Goal: Task Accomplishment & Management: Complete application form

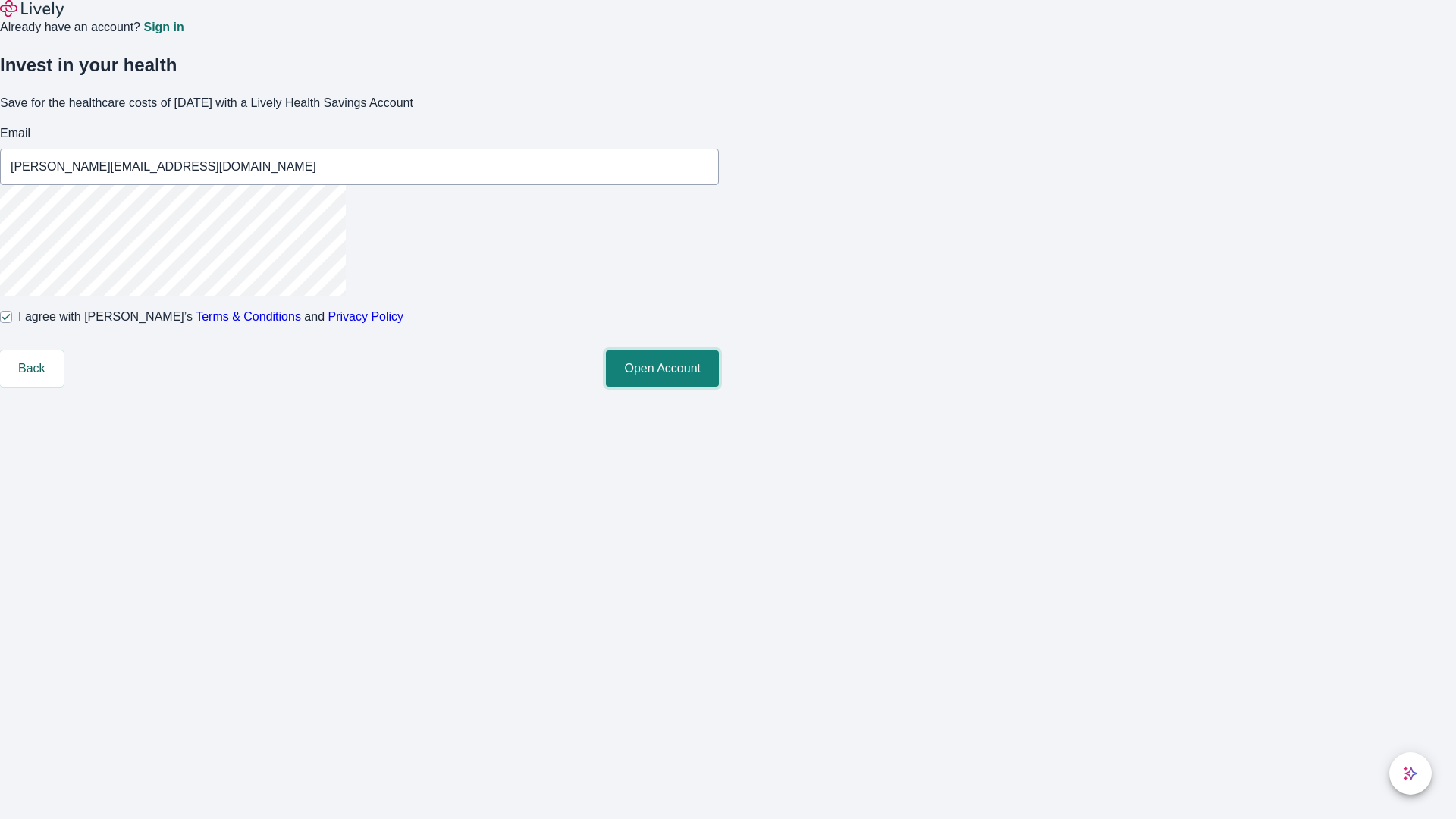
click at [718, 387] on button "Open Account" at bounding box center [662, 368] width 113 height 37
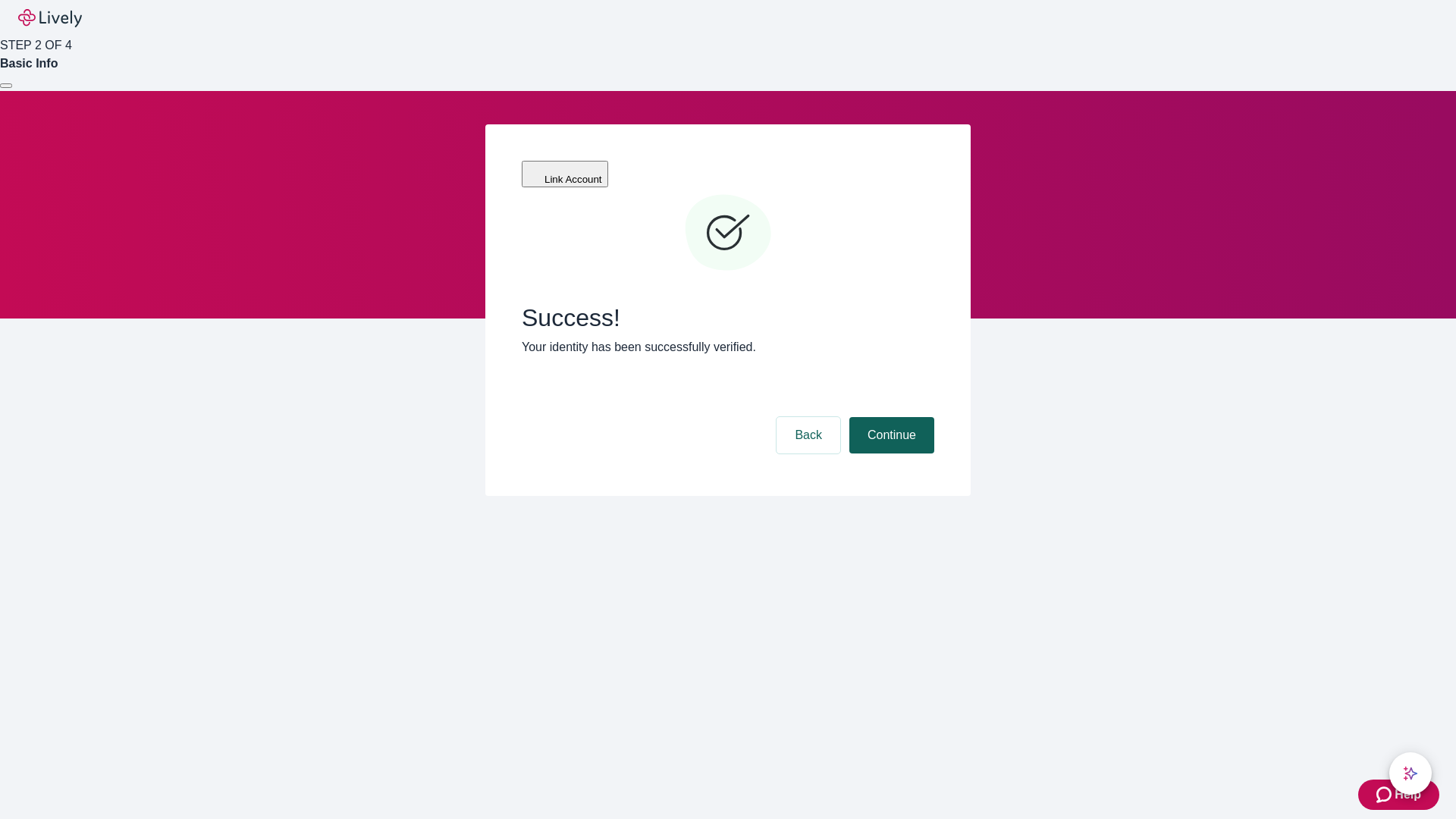
click at [890, 417] on button "Continue" at bounding box center [892, 435] width 85 height 37
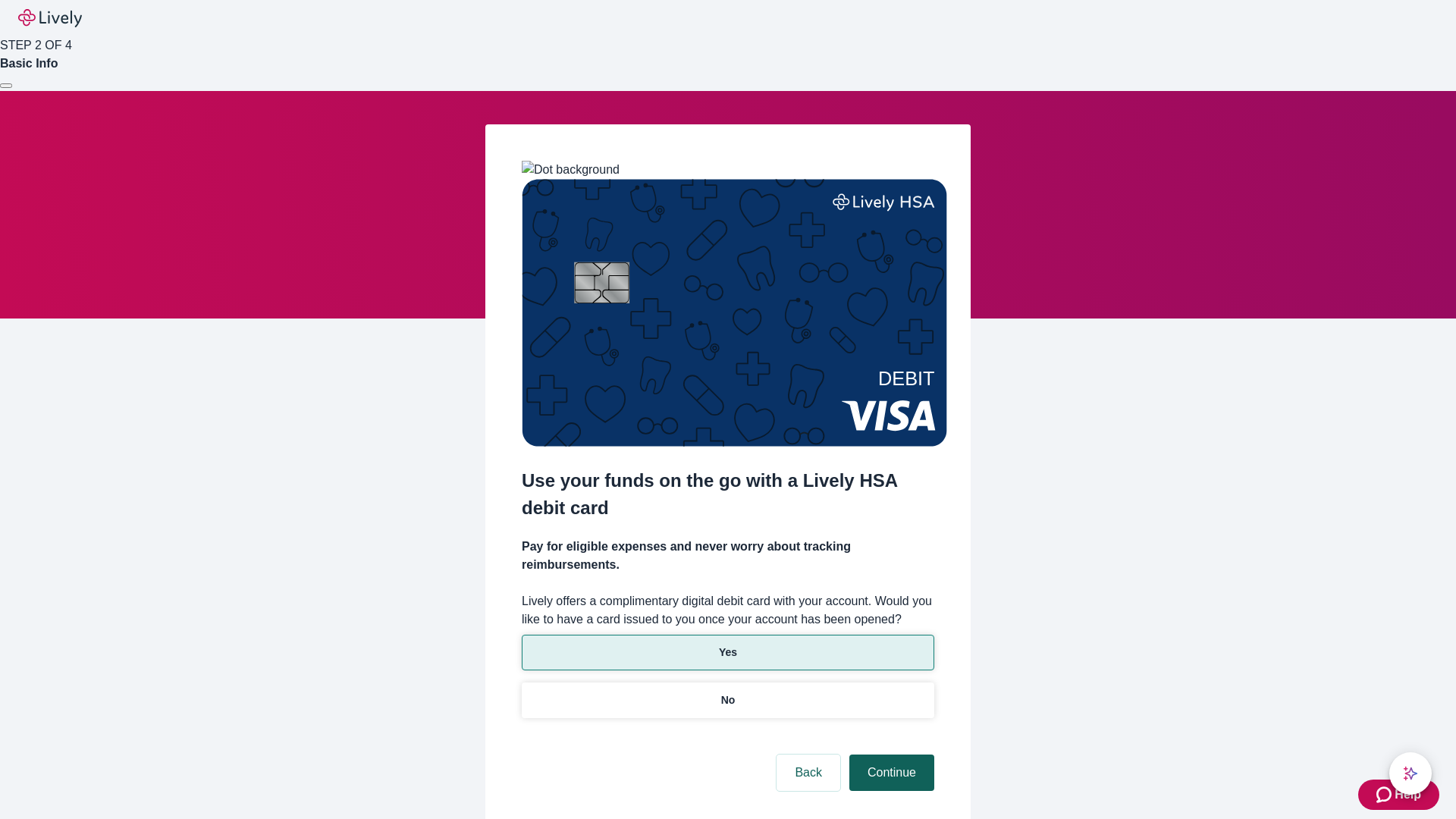
click at [728, 644] on p "Yes" at bounding box center [728, 651] width 18 height 16
click at [890, 754] on button "Continue" at bounding box center [892, 772] width 85 height 37
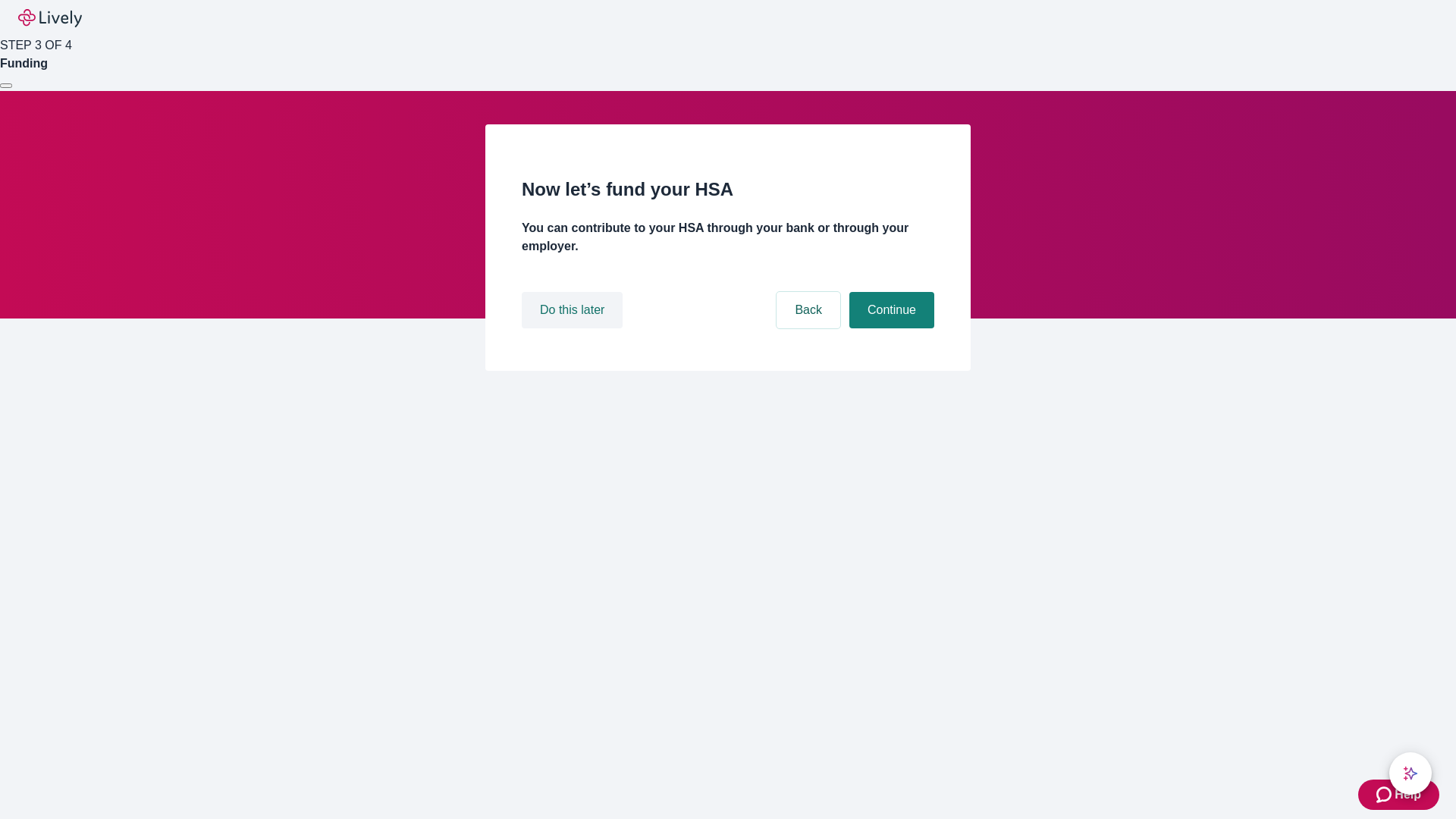
click at [574, 328] on button "Do this later" at bounding box center [572, 311] width 101 height 37
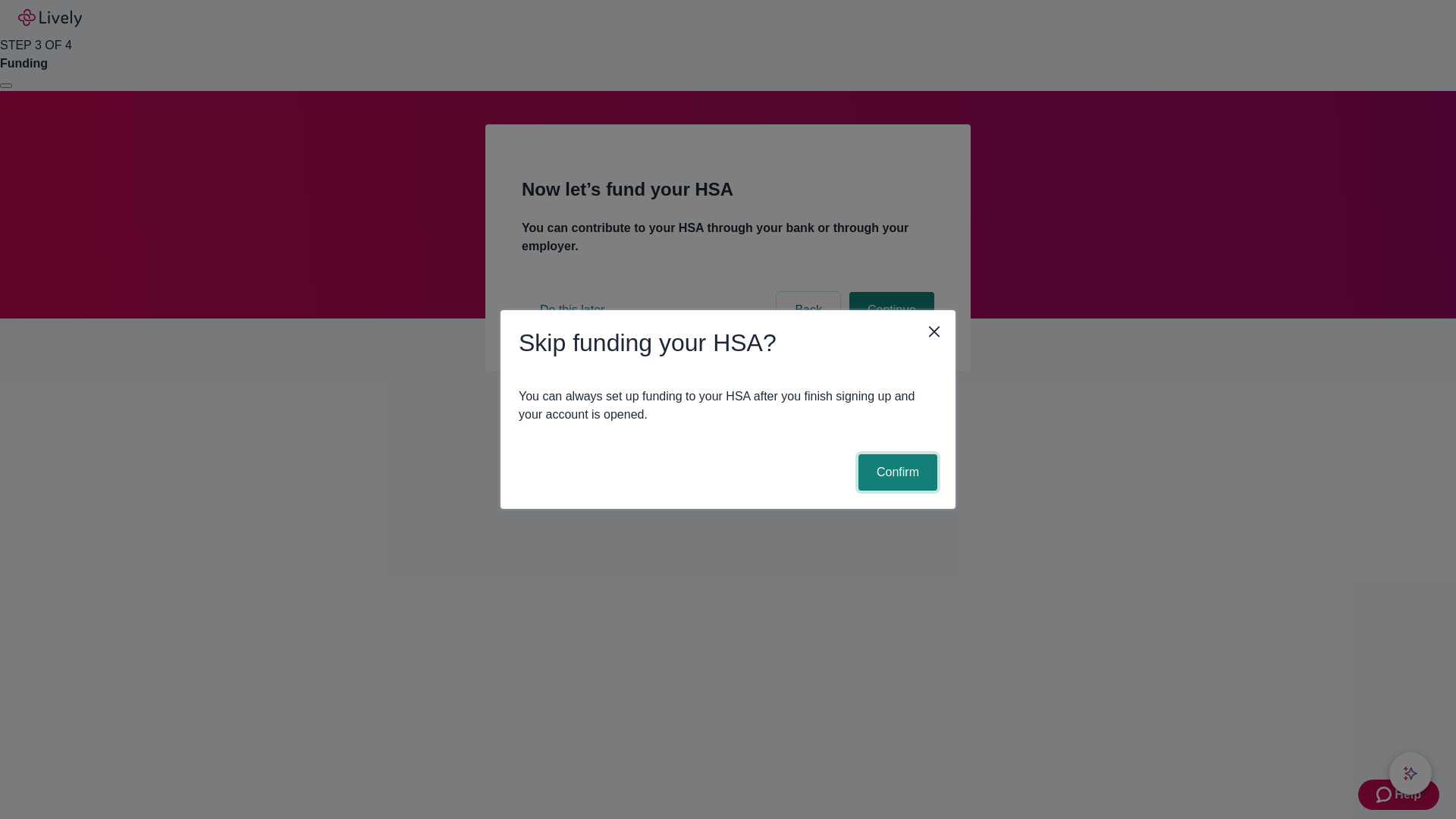
click at [895, 473] on button "Confirm" at bounding box center [898, 473] width 79 height 37
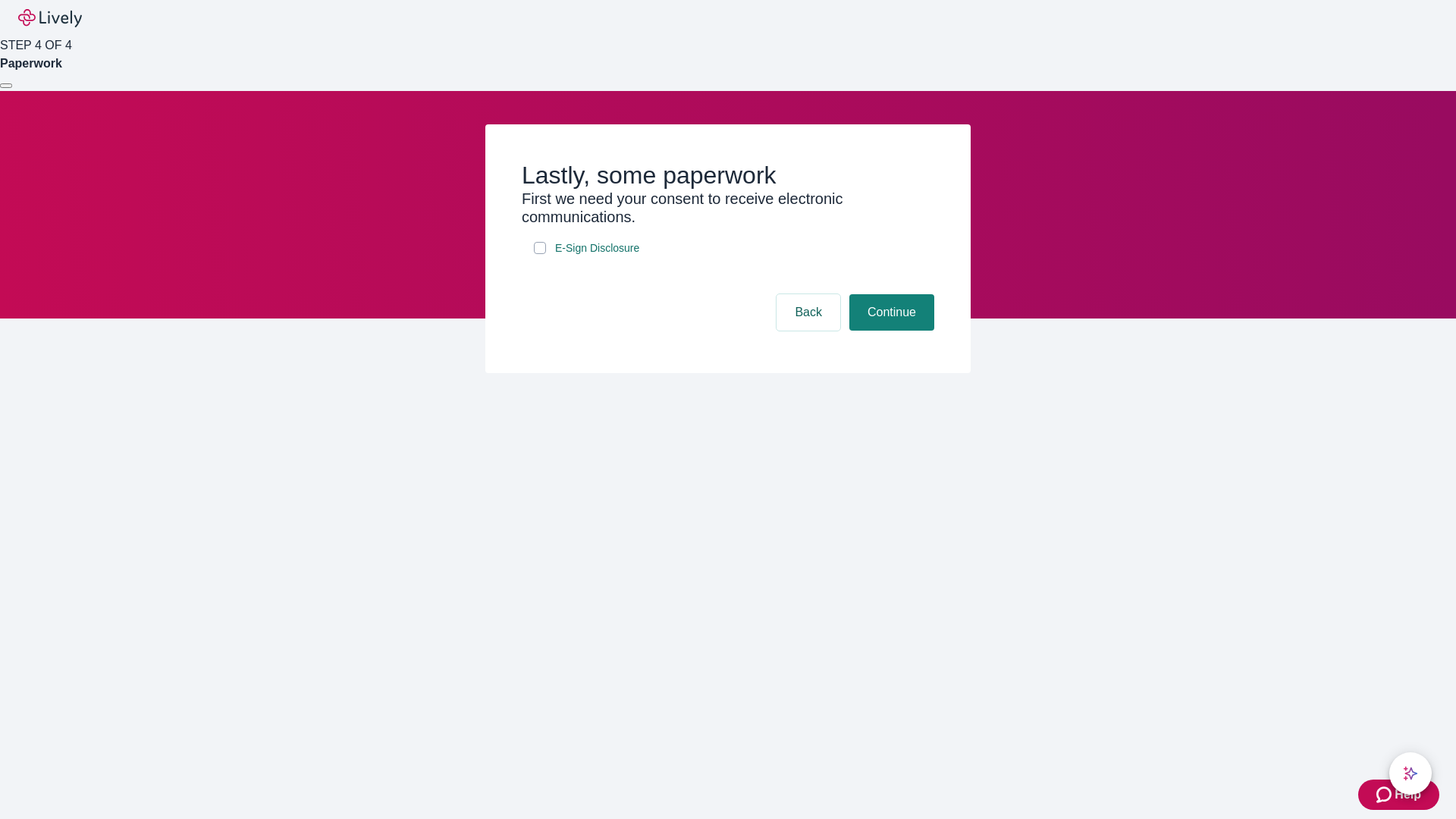
click at [540, 254] on input "E-Sign Disclosure" at bounding box center [540, 247] width 12 height 12
checkbox input "true"
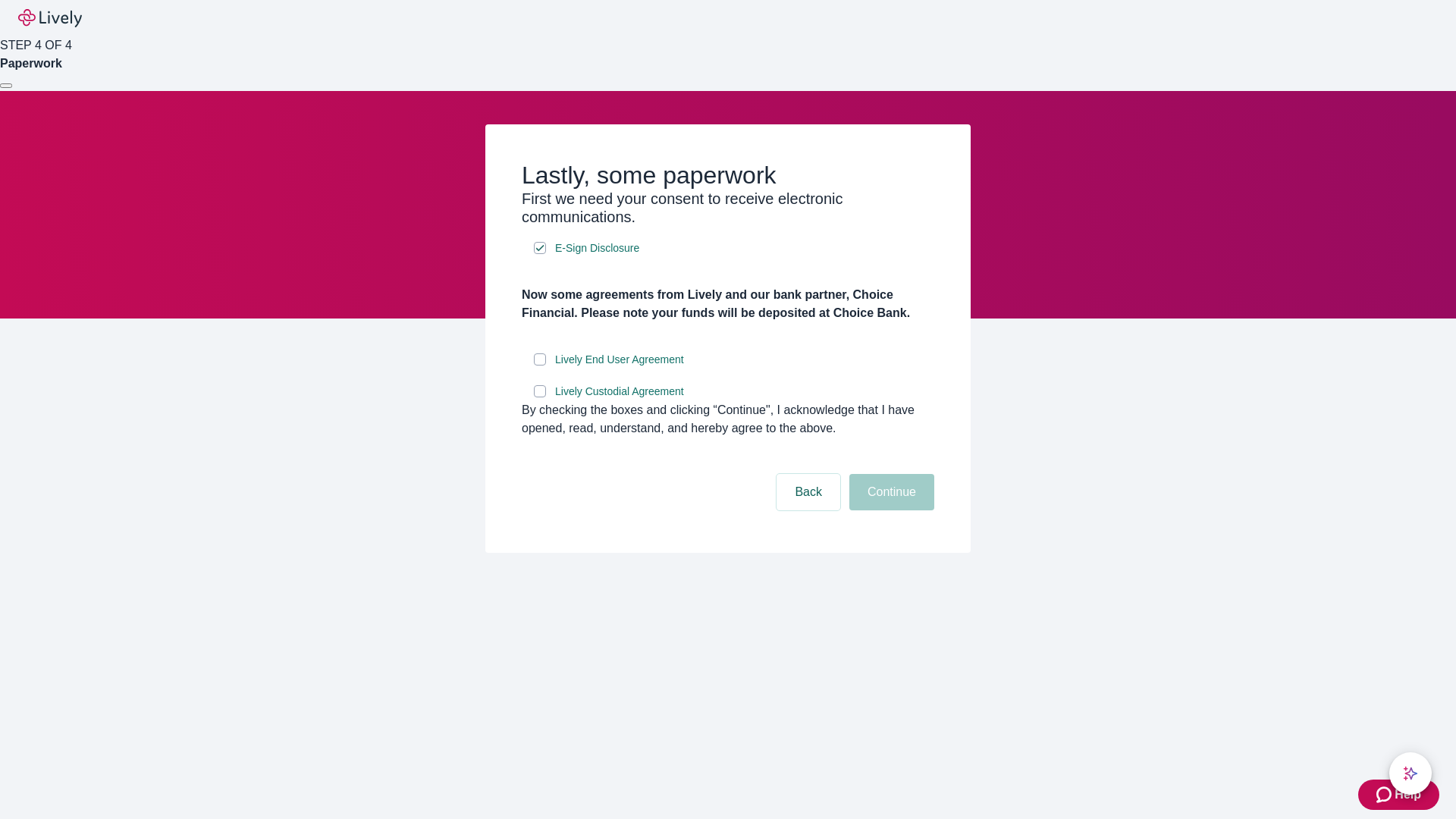
click at [540, 366] on input "Lively End User Agreement" at bounding box center [540, 359] width 12 height 12
checkbox input "true"
click at [540, 398] on input "Lively Custodial Agreement" at bounding box center [540, 390] width 12 height 12
checkbox input "true"
click at [890, 510] on button "Continue" at bounding box center [892, 492] width 85 height 37
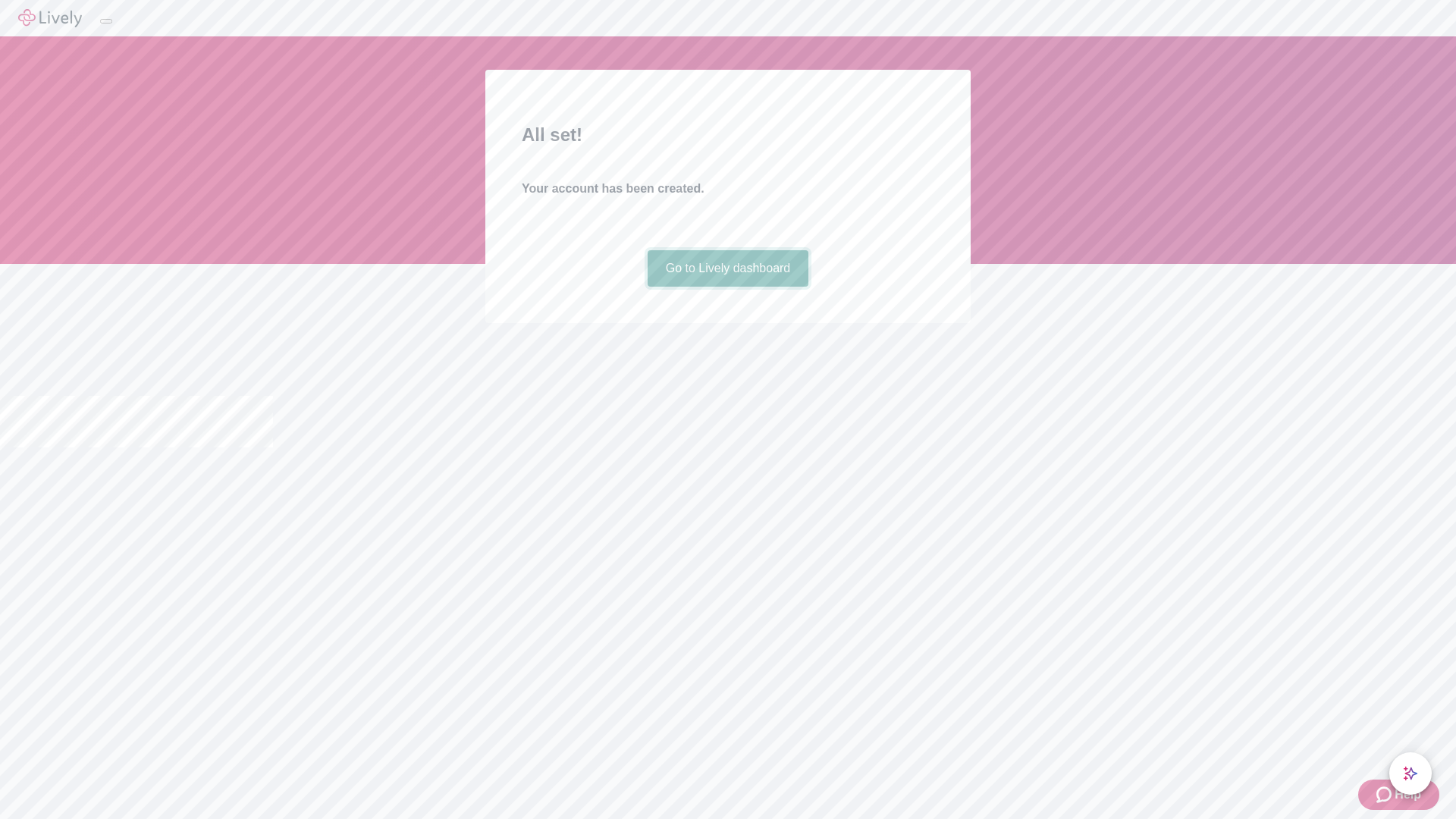
click at [728, 287] on link "Go to Lively dashboard" at bounding box center [728, 268] width 161 height 37
